Goal: Information Seeking & Learning: Check status

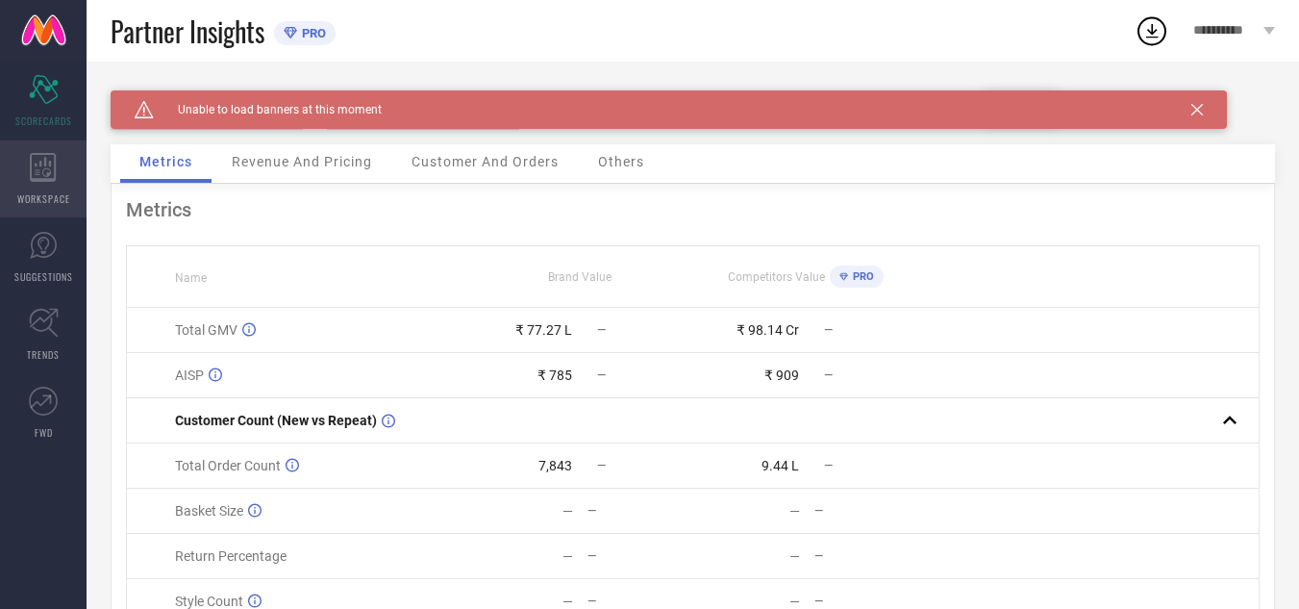
click at [37, 166] on icon at bounding box center [43, 167] width 27 height 29
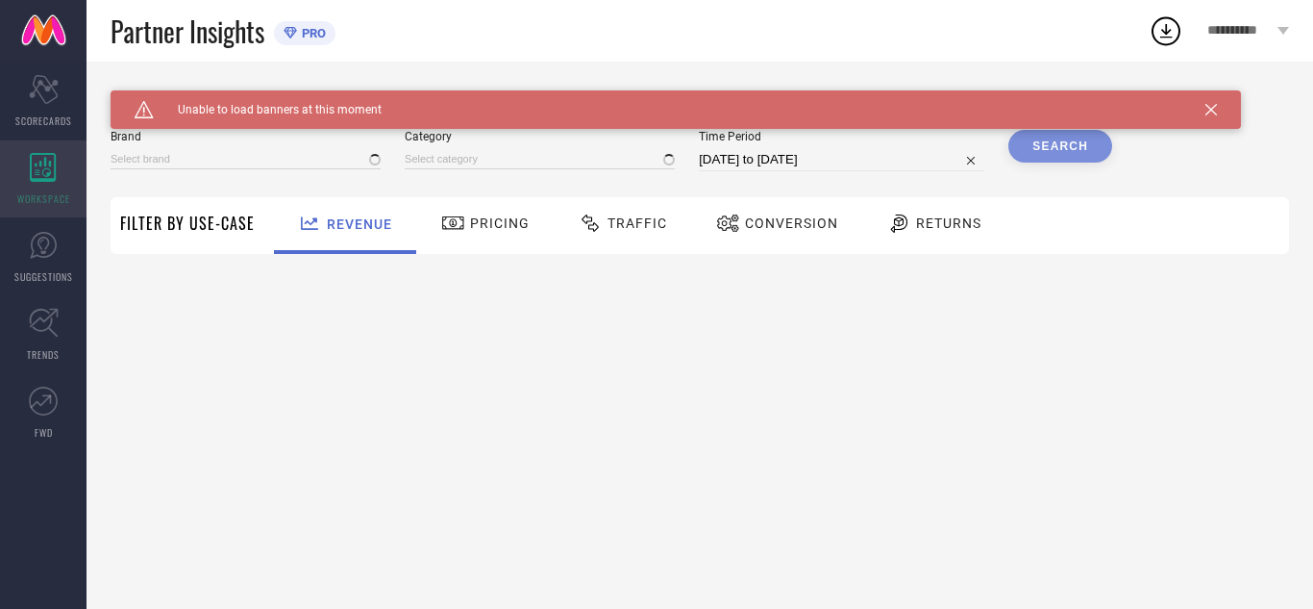
type input "GO COLORS"
type input "All"
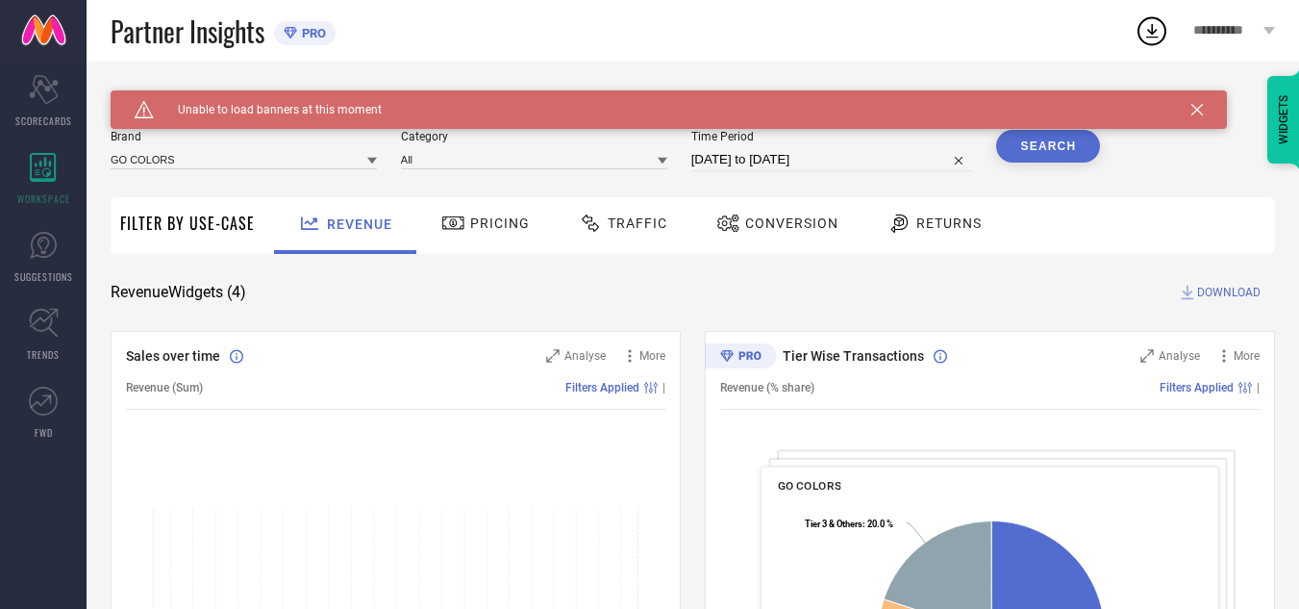
click at [641, 235] on div "Traffic" at bounding box center [623, 223] width 98 height 33
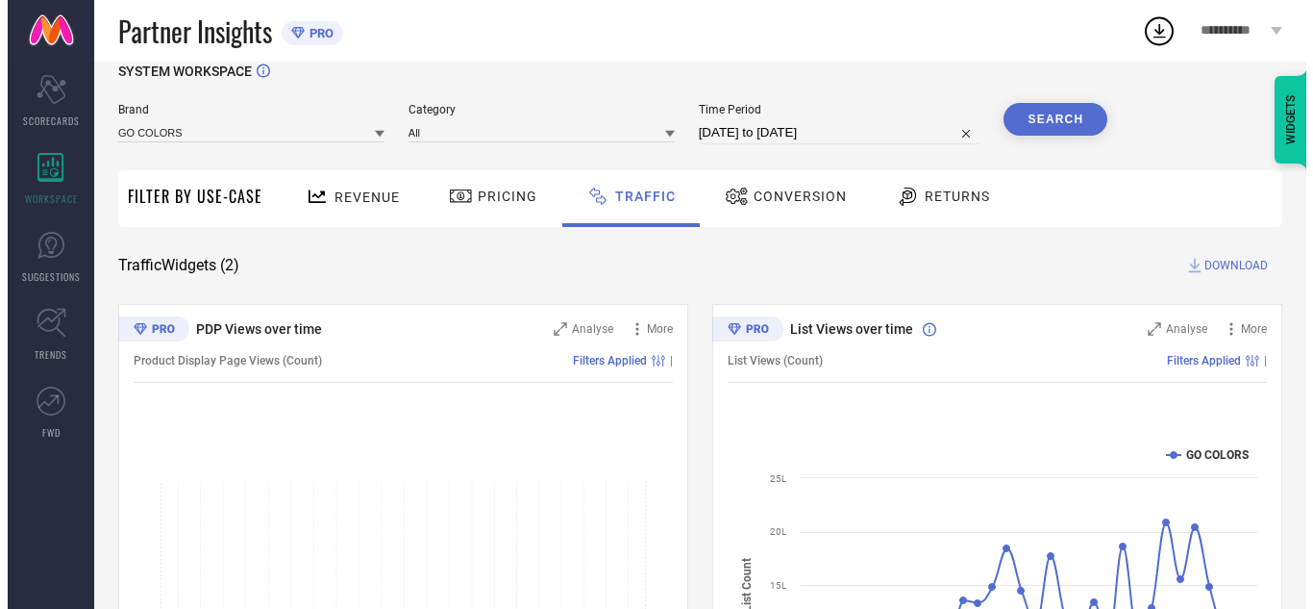
scroll to position [25, 0]
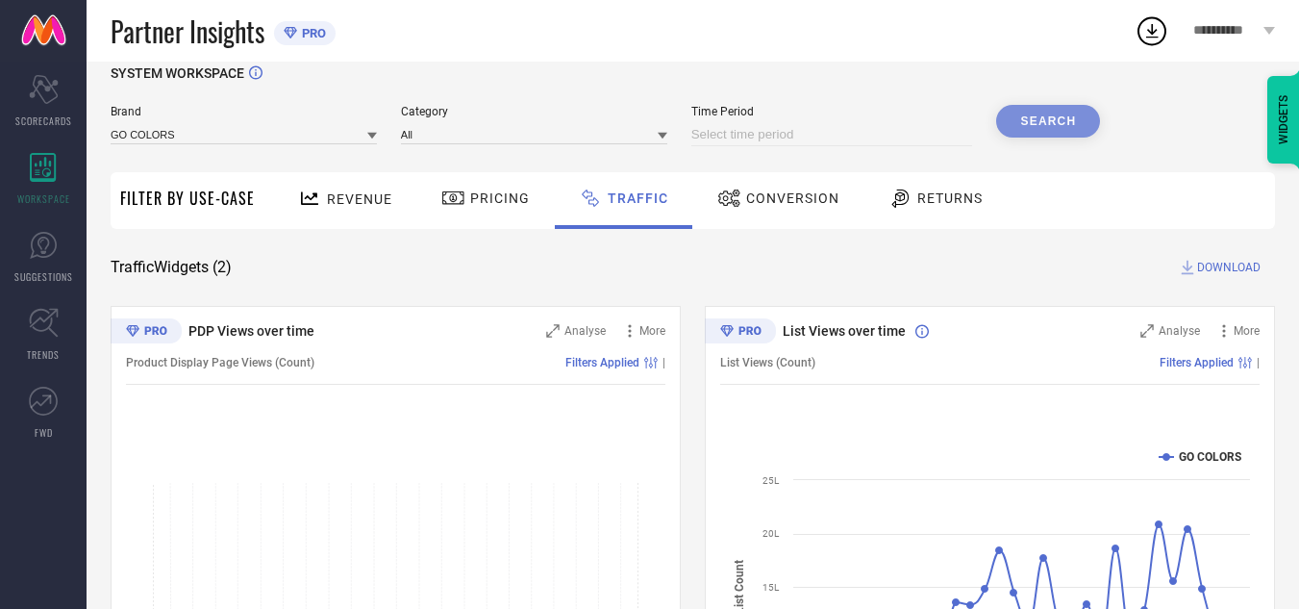
click at [1030, 122] on div "Search" at bounding box center [1048, 121] width 104 height 33
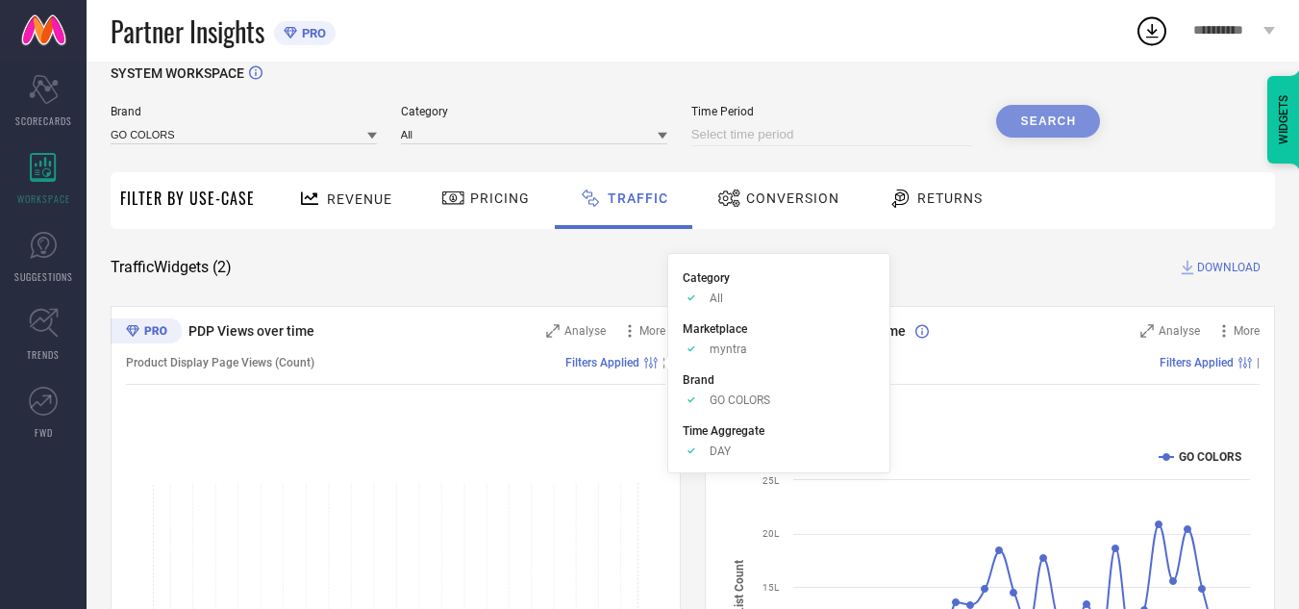
click at [592, 365] on span "Filters Applied" at bounding box center [602, 362] width 74 height 13
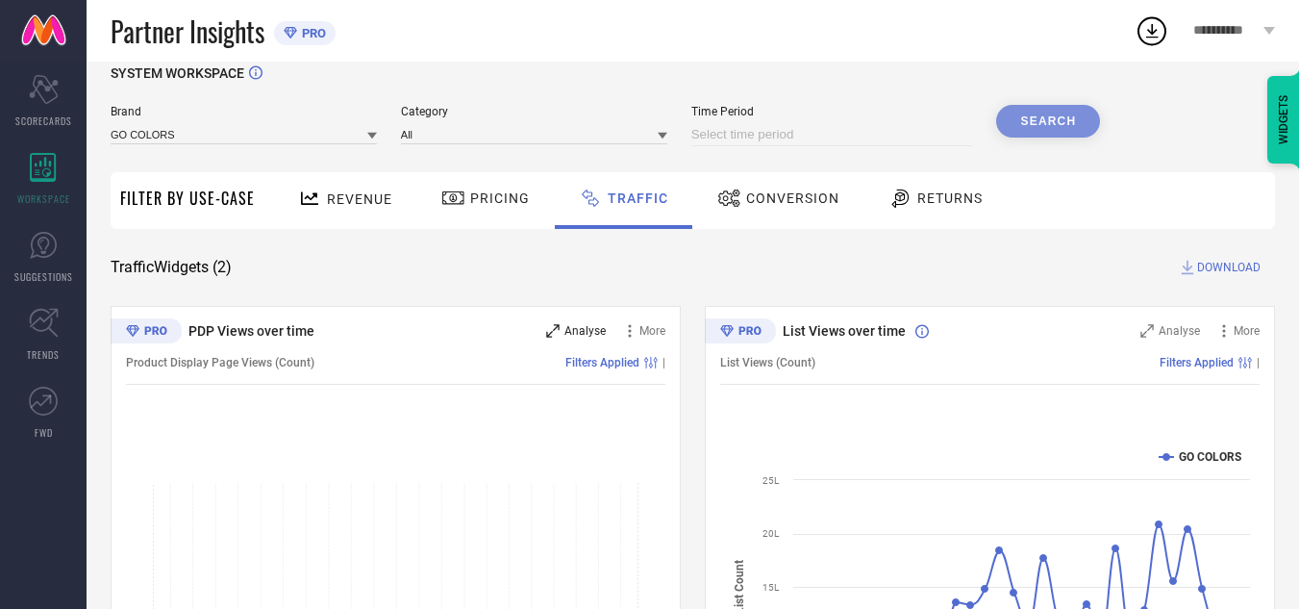
click at [576, 328] on span "Analyse" at bounding box center [584, 330] width 41 height 13
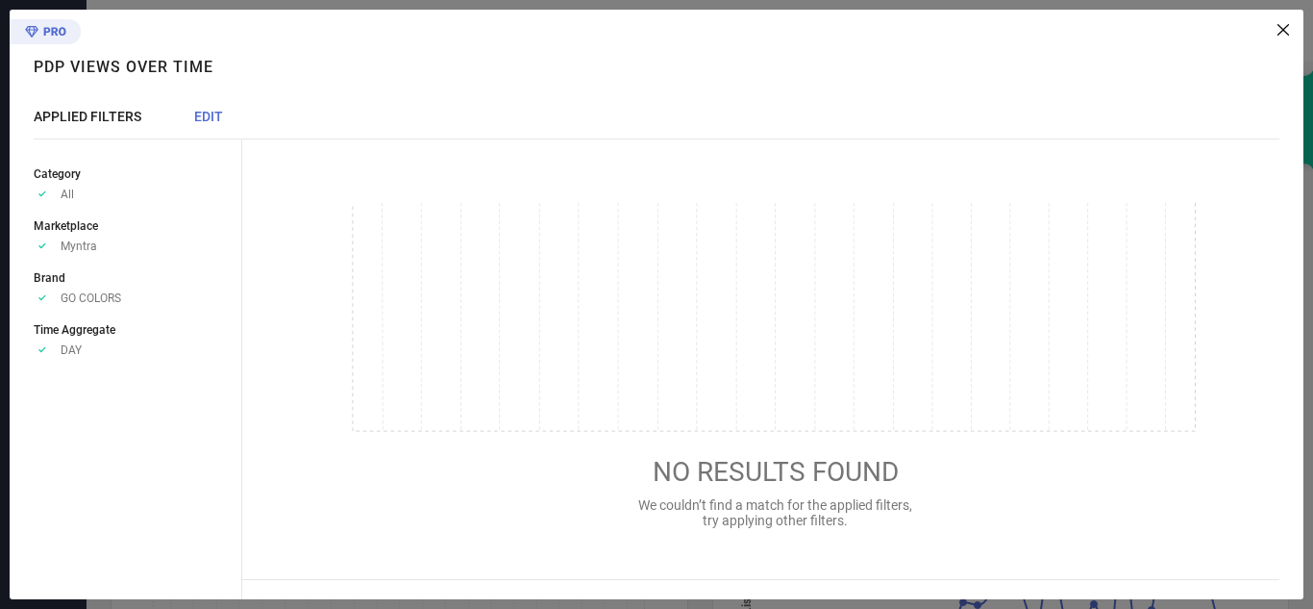
click at [202, 120] on span "EDIT" at bounding box center [208, 116] width 29 height 15
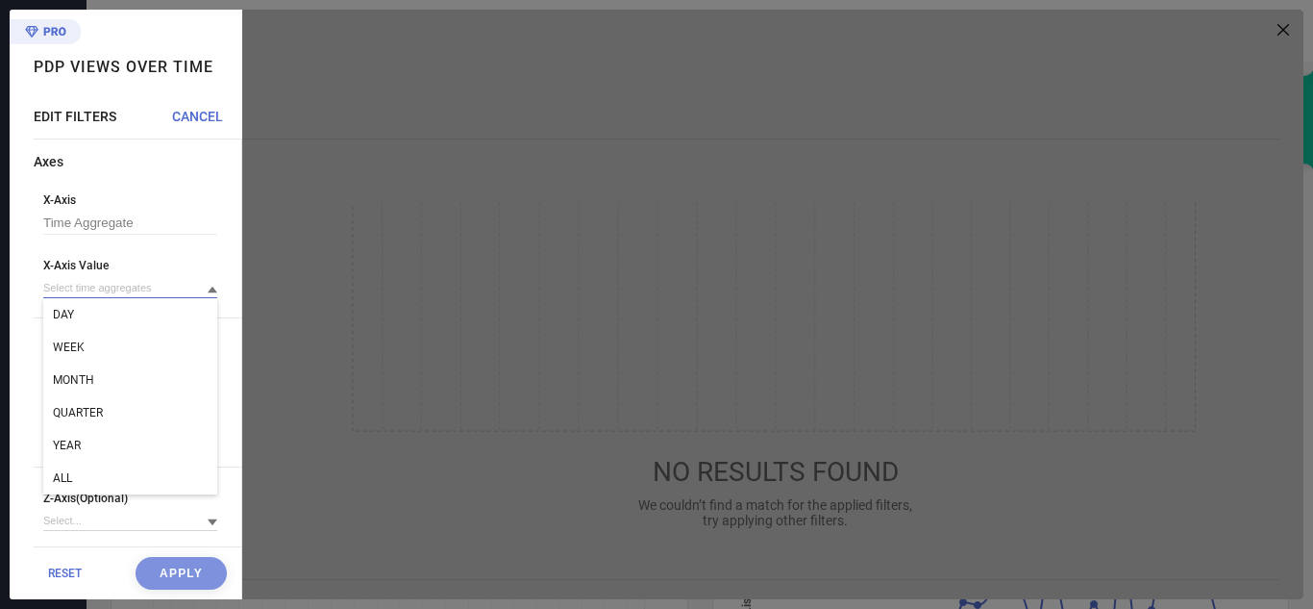
click at [114, 289] on input at bounding box center [130, 288] width 174 height 20
click at [95, 284] on input at bounding box center [130, 288] width 174 height 20
click at [77, 348] on span "WEEK" at bounding box center [69, 346] width 32 height 13
click at [169, 571] on button "Apply" at bounding box center [181, 573] width 91 height 33
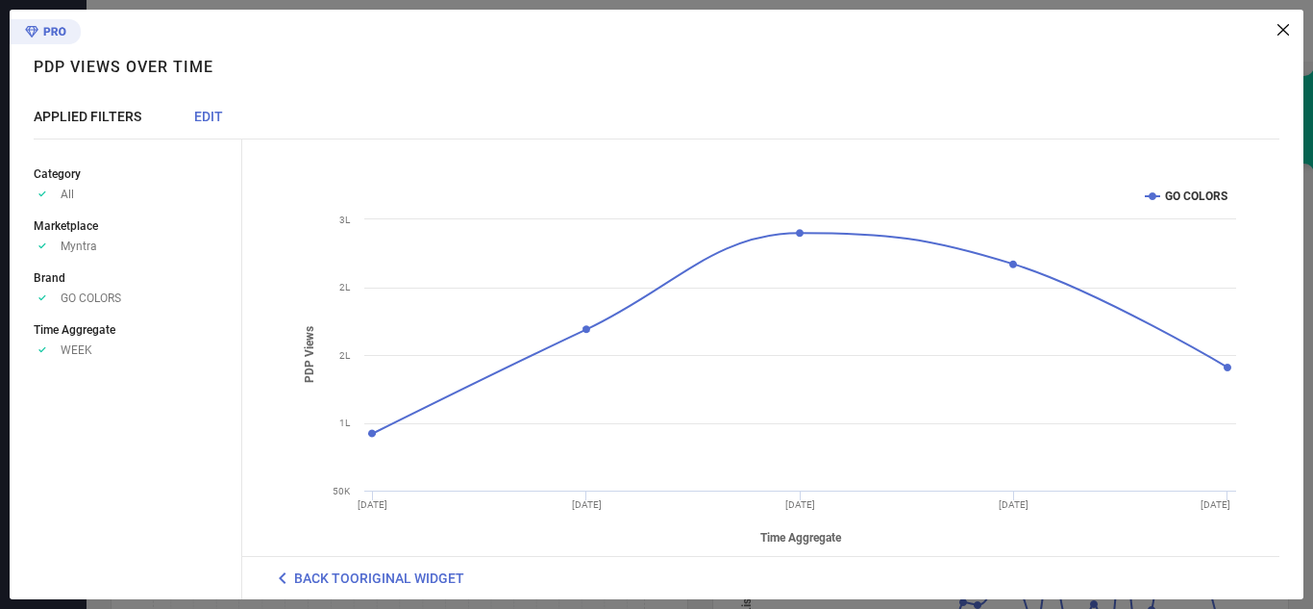
click at [198, 119] on span "EDIT" at bounding box center [208, 116] width 29 height 15
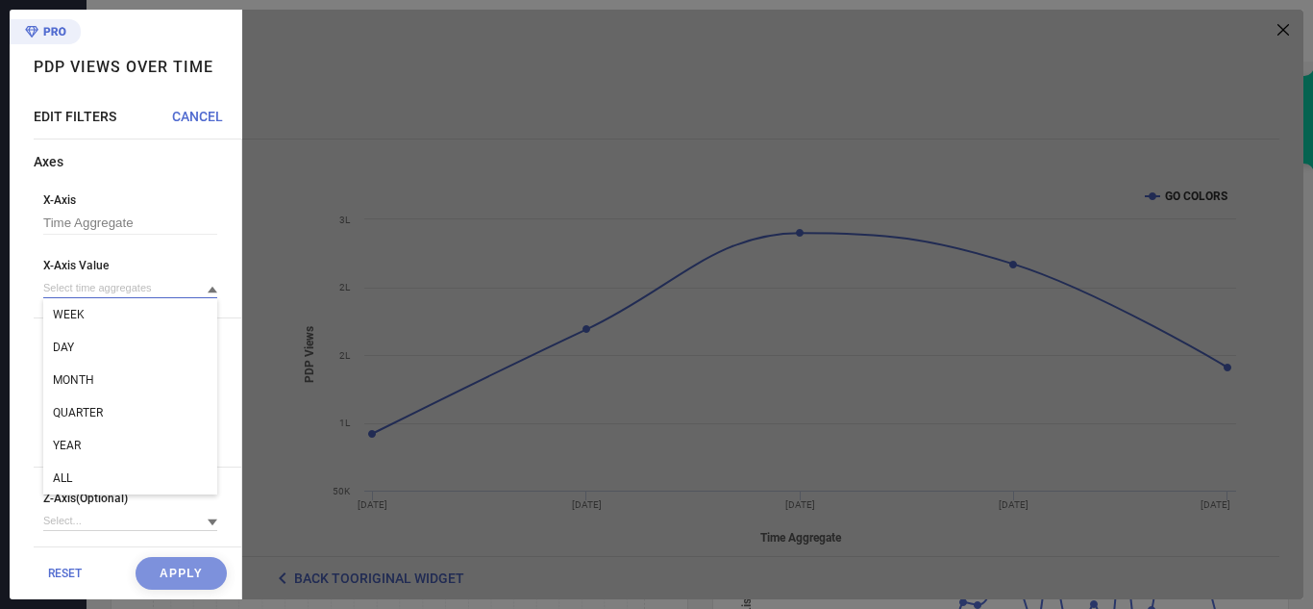
click at [103, 283] on input at bounding box center [130, 288] width 174 height 20
click at [107, 283] on input at bounding box center [130, 288] width 174 height 20
click at [88, 373] on div "MONTH" at bounding box center [130, 379] width 174 height 33
click at [183, 582] on button "Apply" at bounding box center [181, 573] width 91 height 33
